Goal: Find specific page/section: Find specific page/section

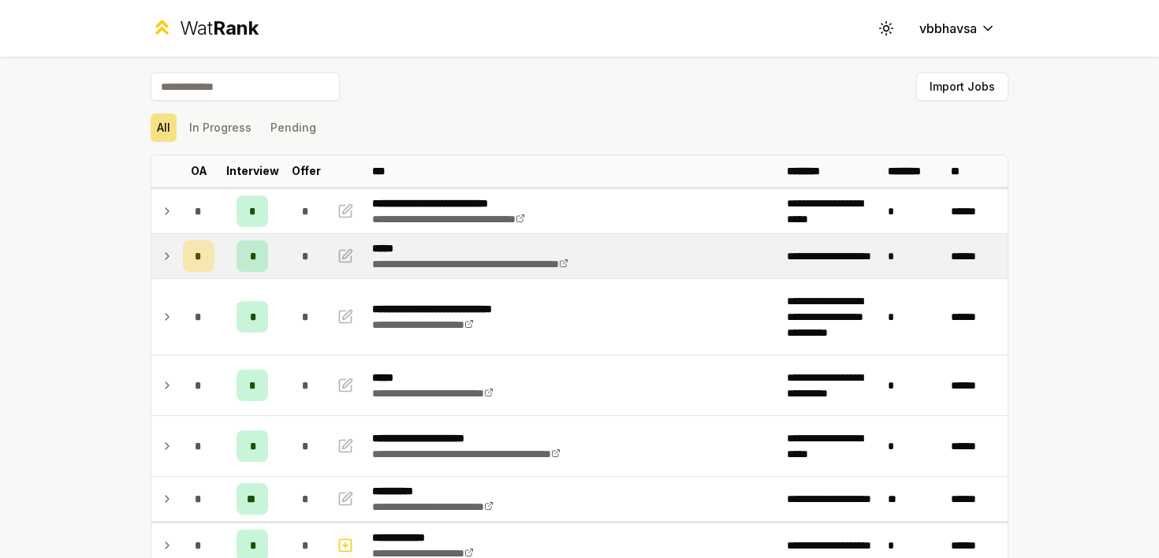
click at [167, 254] on icon at bounding box center [167, 256] width 13 height 19
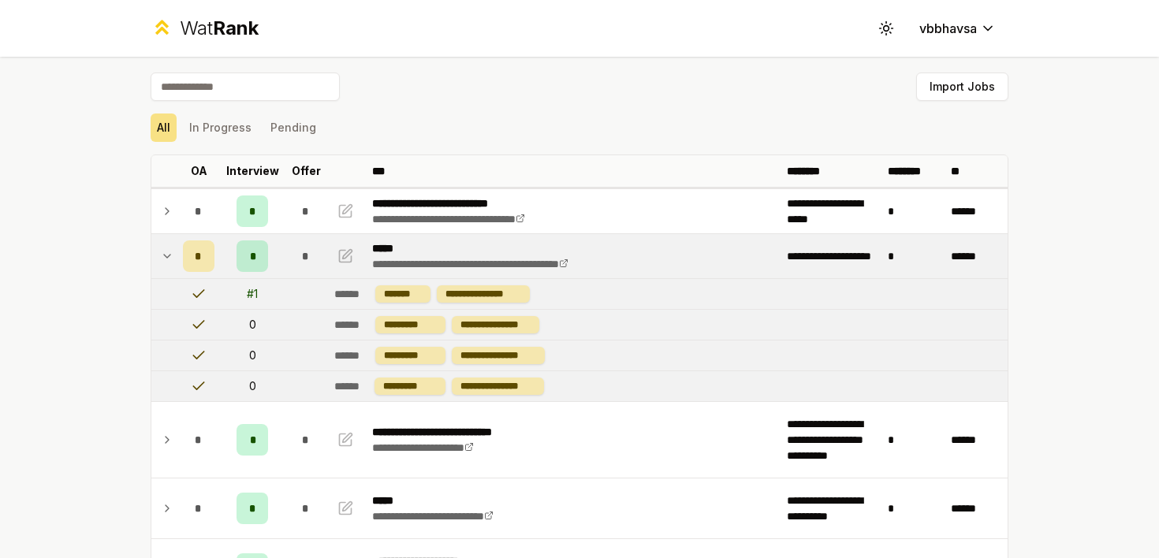
click at [167, 254] on icon at bounding box center [167, 256] width 13 height 19
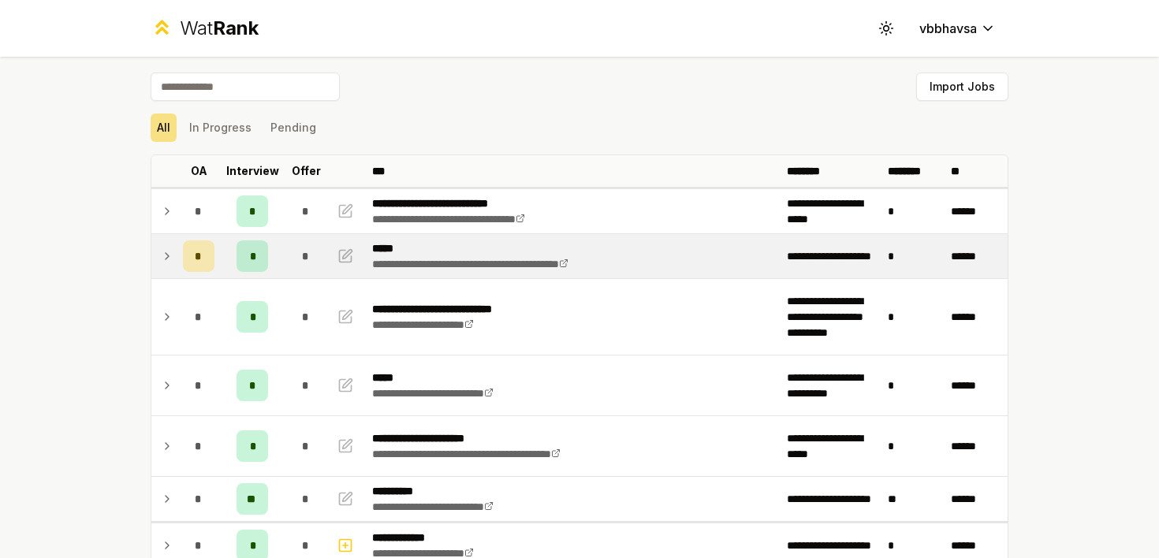
click at [167, 254] on icon at bounding box center [167, 256] width 13 height 19
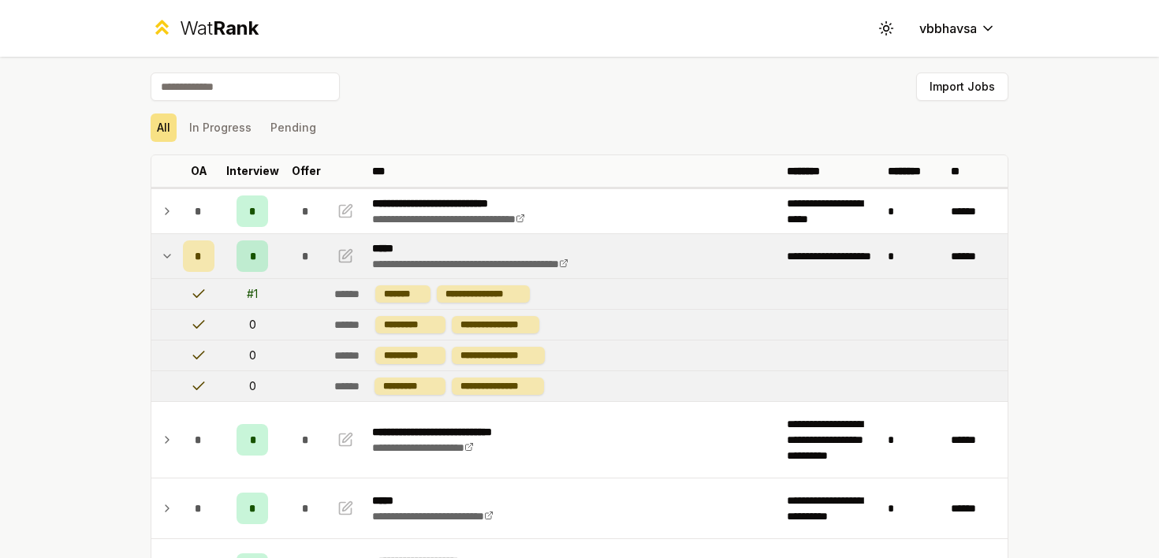
click at [167, 254] on icon at bounding box center [167, 256] width 13 height 19
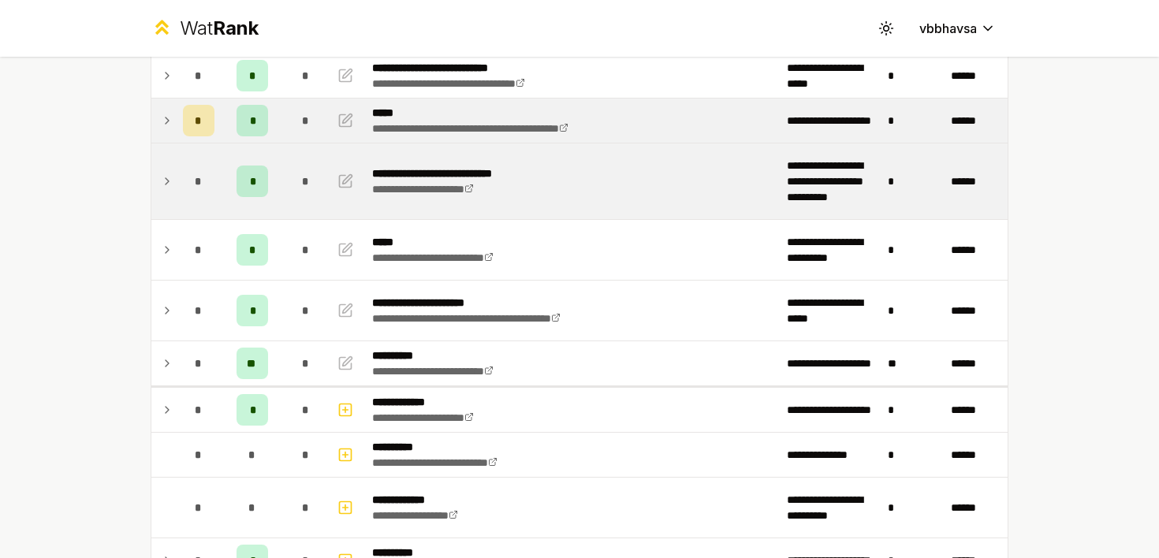
scroll to position [162, 0]
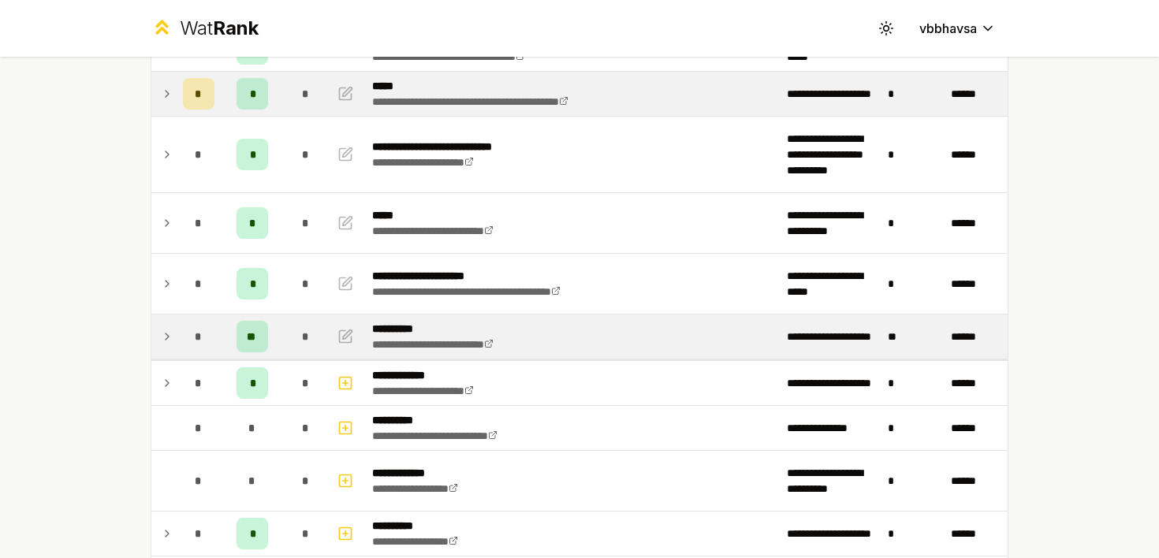
click at [165, 340] on icon at bounding box center [167, 336] width 13 height 19
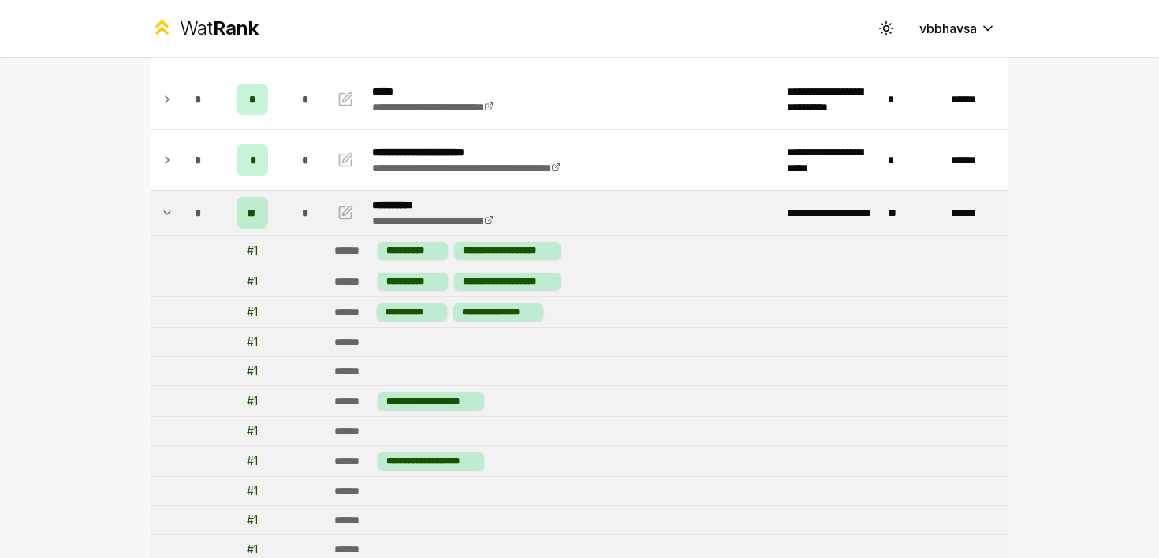
scroll to position [289, 0]
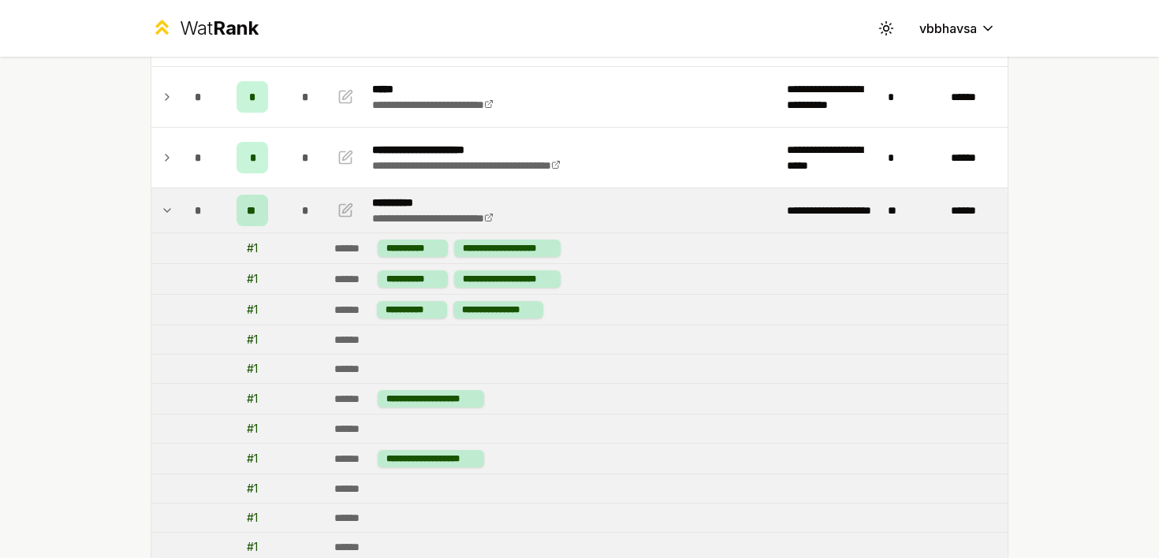
click at [161, 207] on icon at bounding box center [167, 210] width 13 height 19
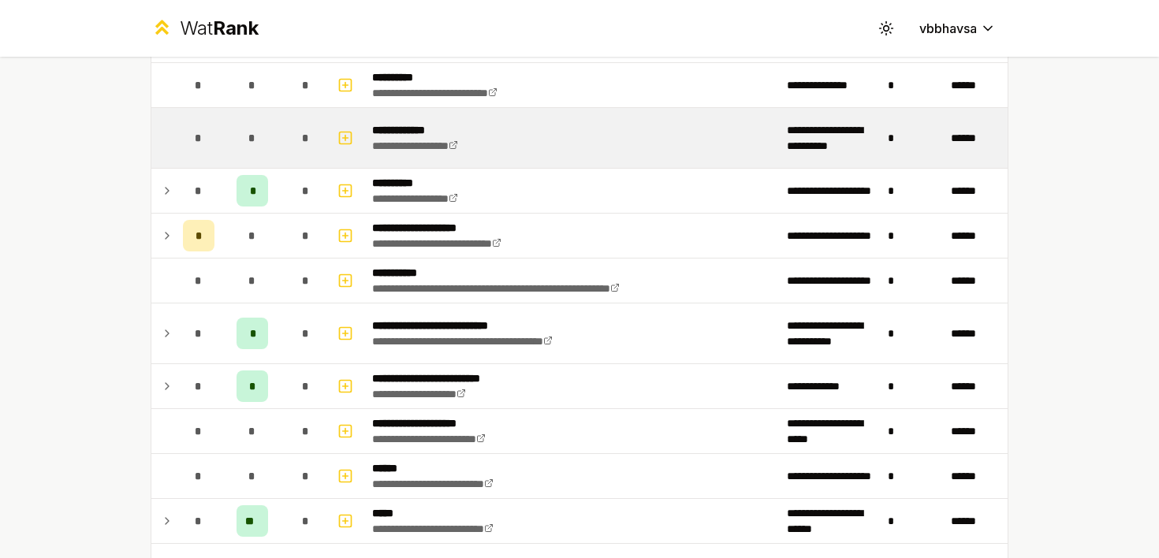
scroll to position [508, 0]
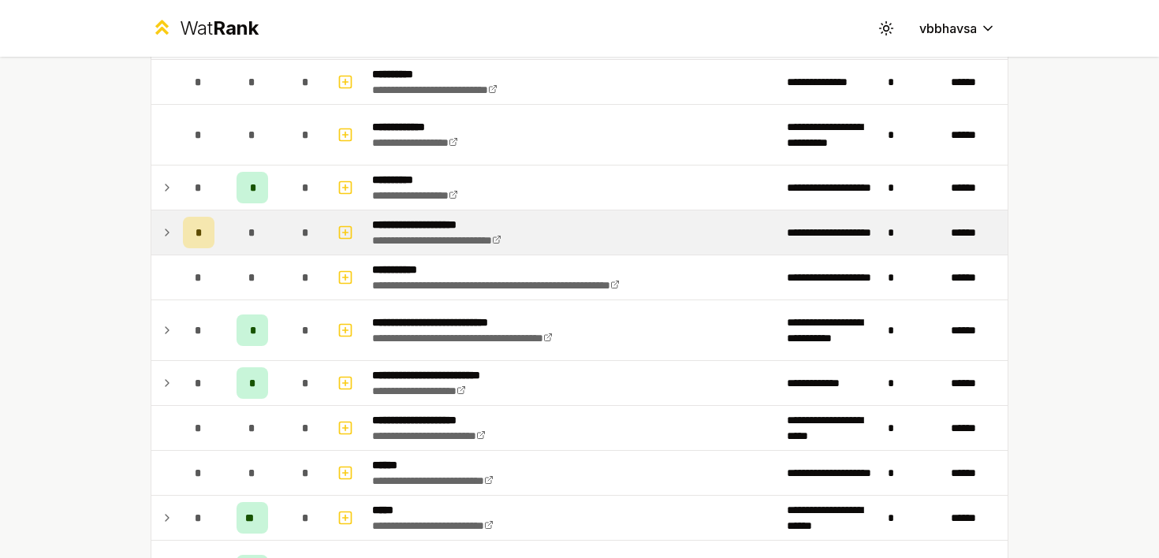
click at [169, 234] on icon at bounding box center [167, 232] width 13 height 19
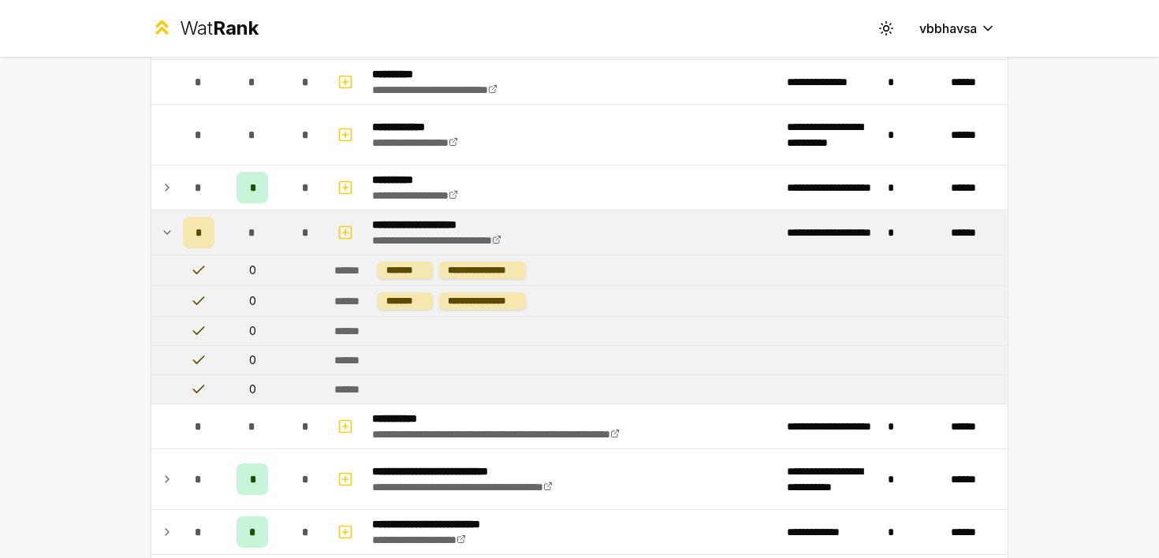
click at [169, 234] on icon at bounding box center [167, 232] width 13 height 19
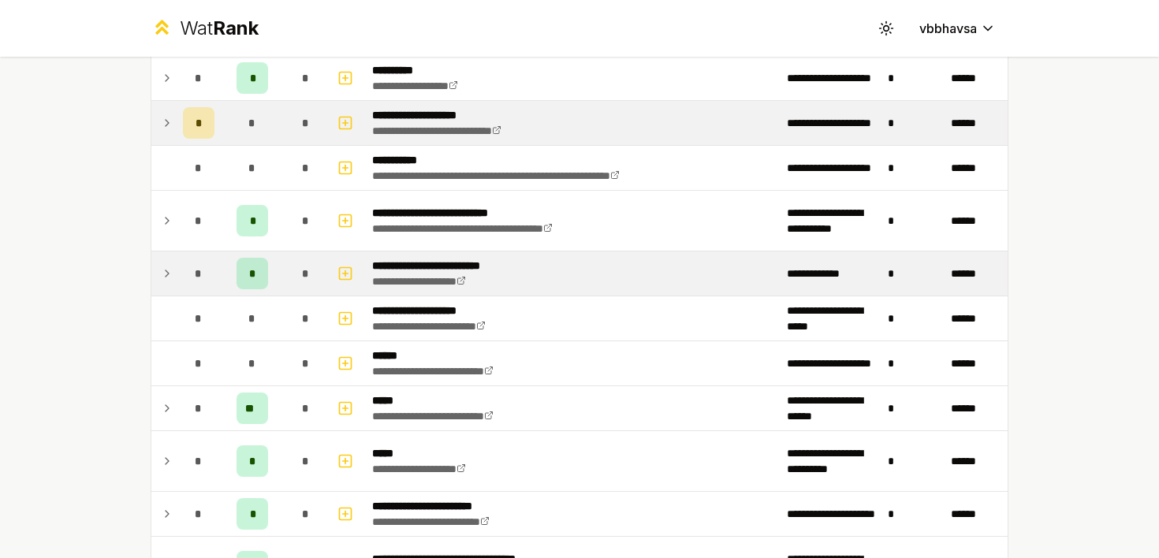
scroll to position [619, 0]
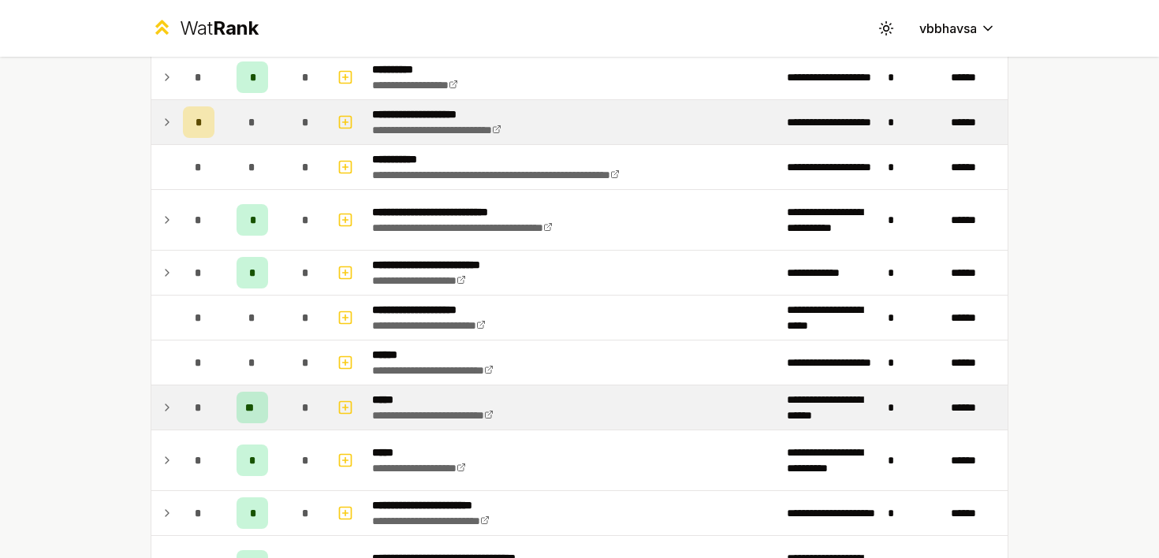
click at [179, 408] on td "*" at bounding box center [199, 407] width 44 height 44
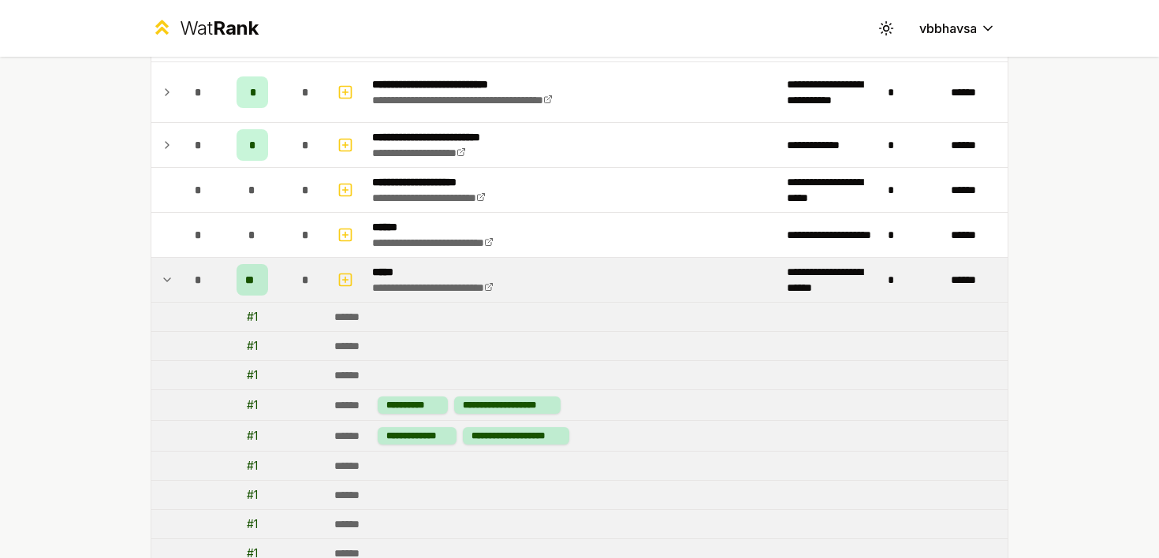
scroll to position [654, 0]
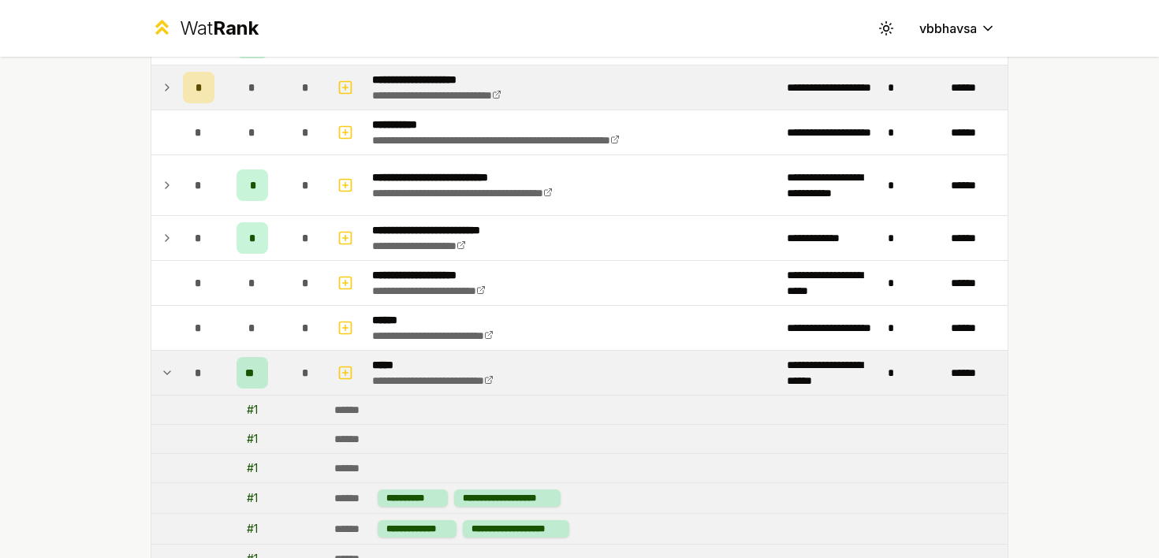
click at [170, 374] on icon at bounding box center [167, 372] width 13 height 19
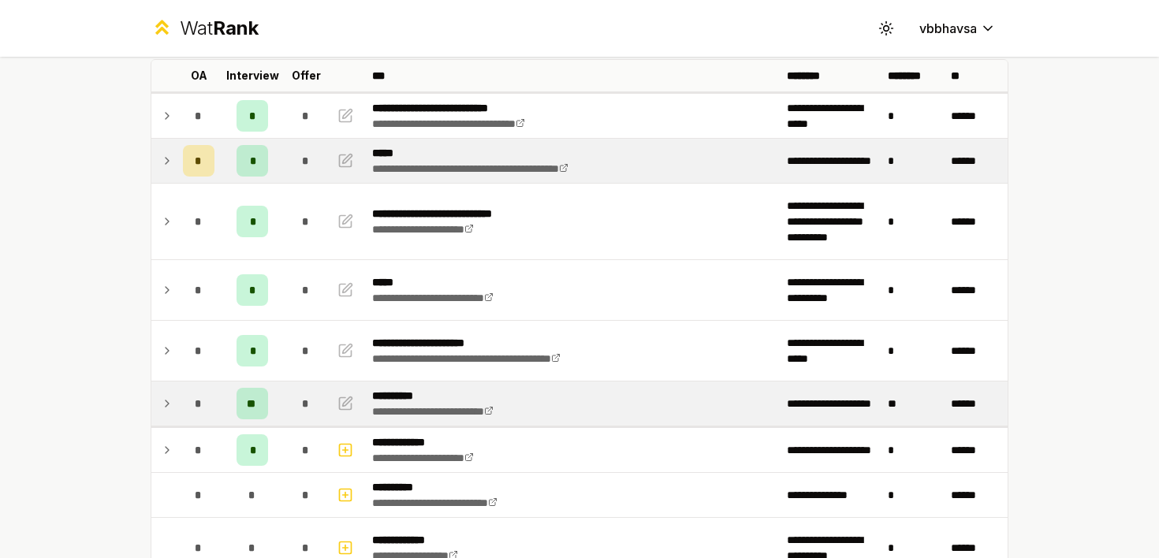
scroll to position [84, 0]
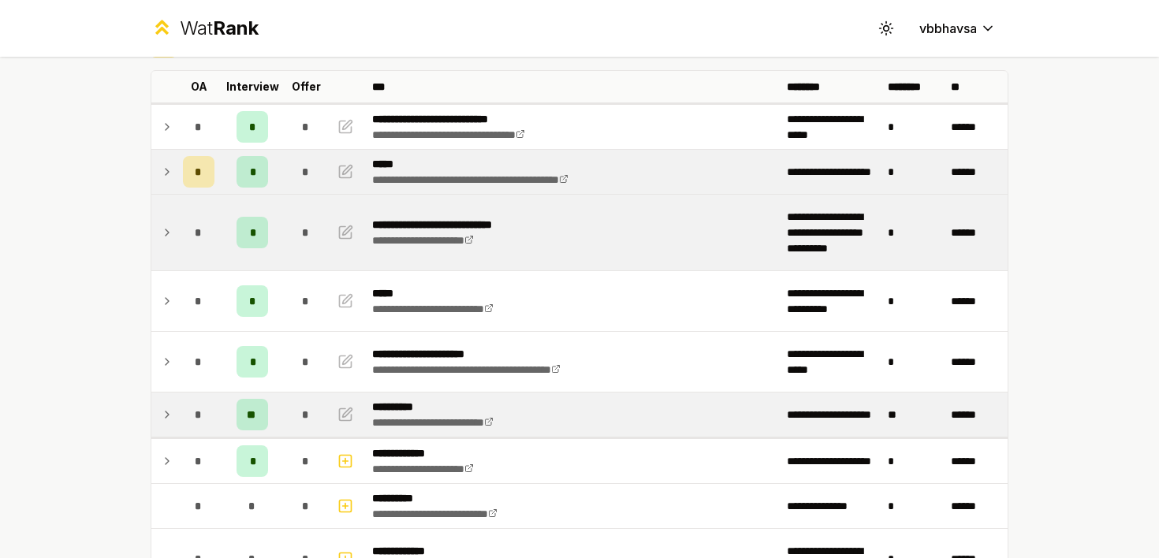
click at [177, 237] on td "*" at bounding box center [199, 233] width 44 height 76
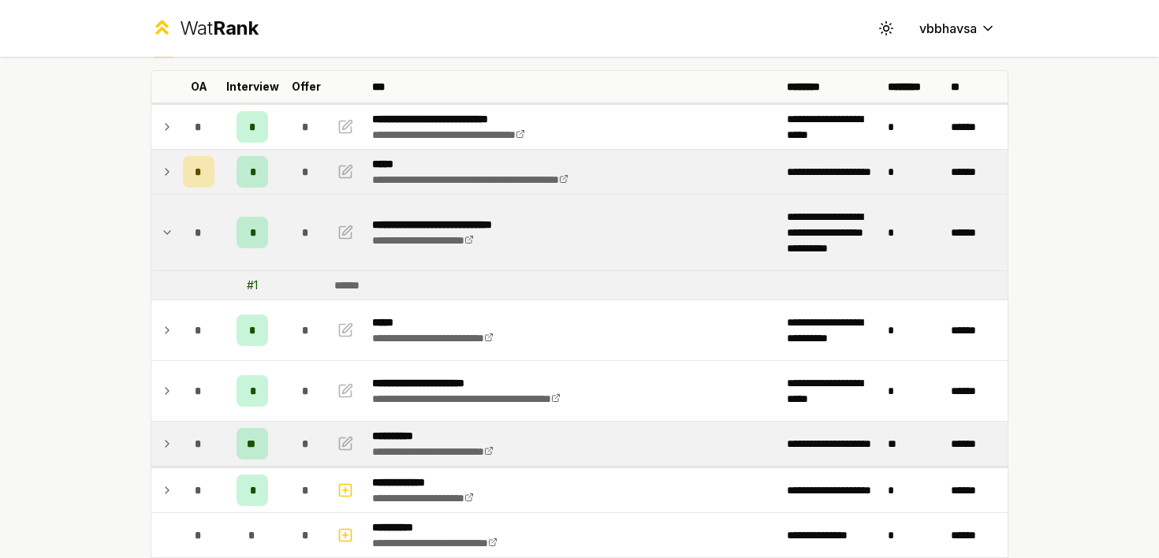
click at [167, 237] on icon at bounding box center [167, 232] width 13 height 19
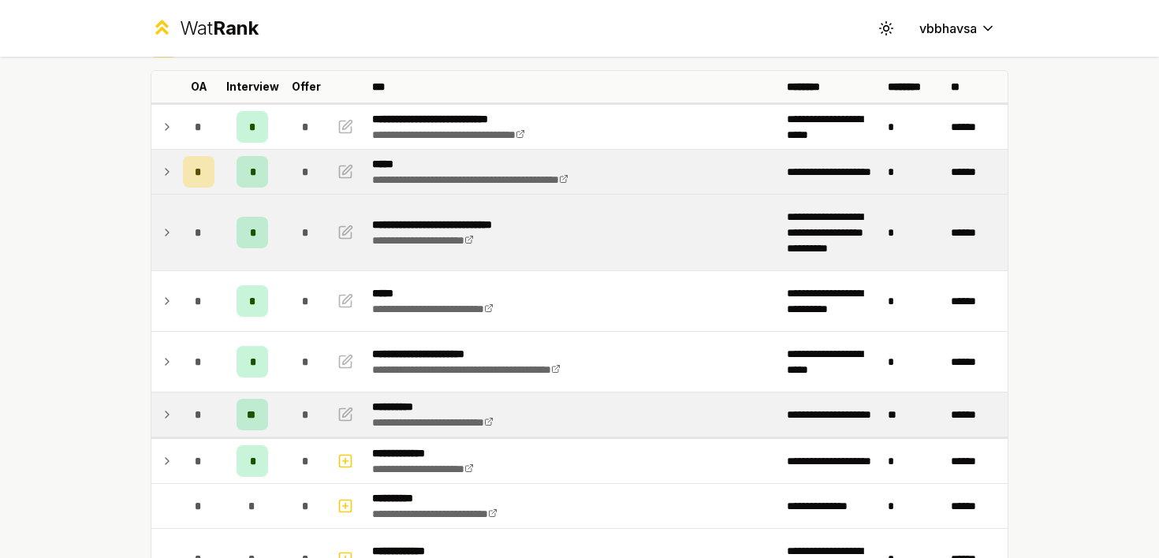
click at [162, 168] on icon at bounding box center [167, 171] width 13 height 19
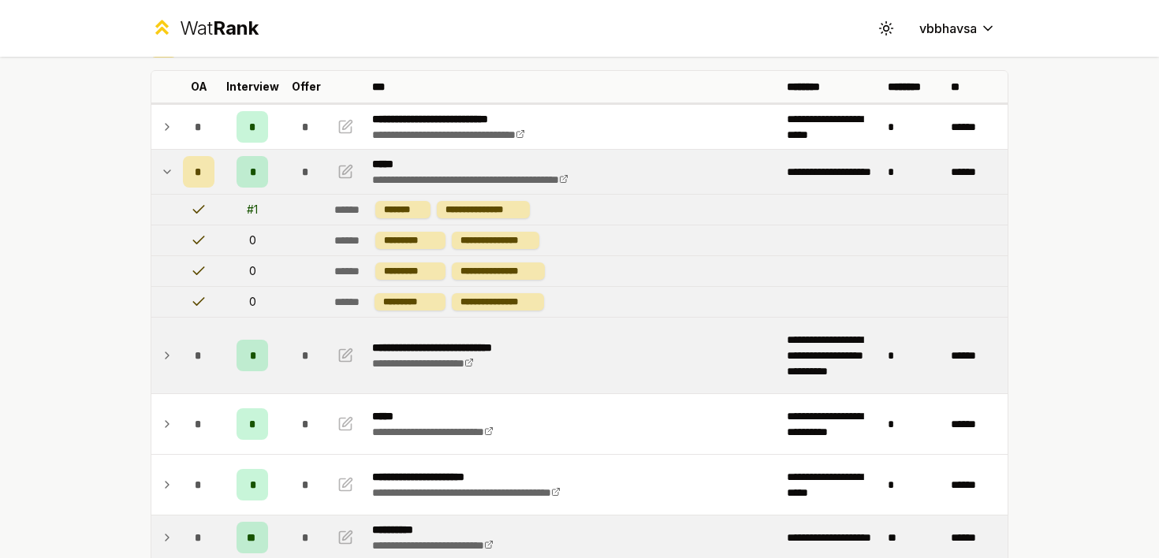
click at [162, 168] on icon at bounding box center [167, 171] width 13 height 19
